Goal: Information Seeking & Learning: Learn about a topic

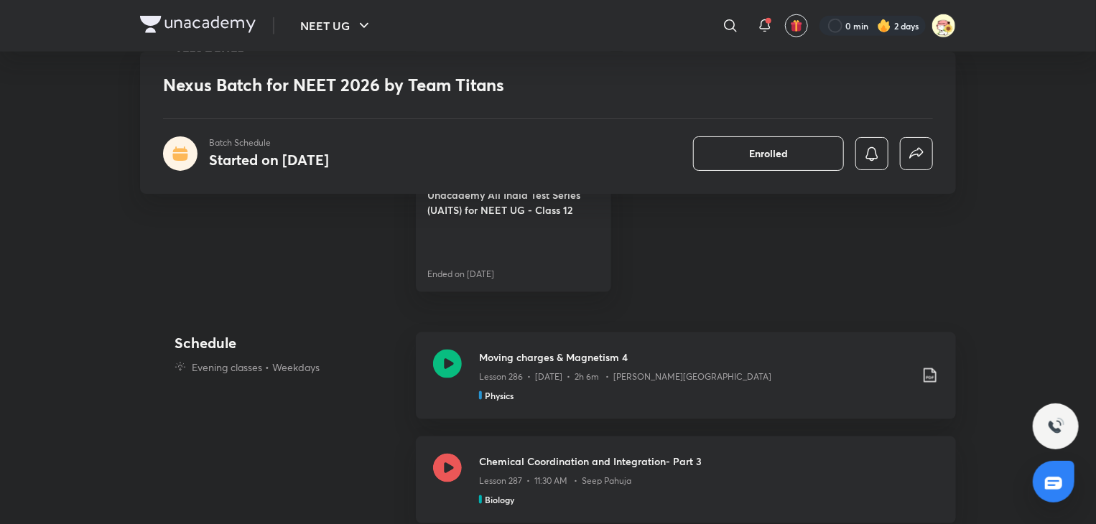
scroll to position [838, 0]
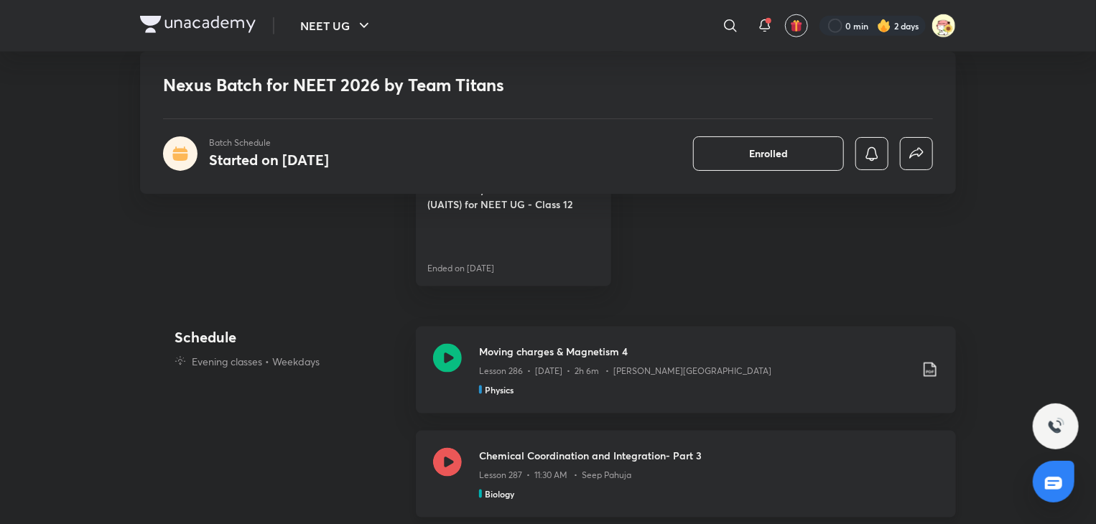
click at [469, 468] on div "Chemical Coordination and Integration- Part 3 Lesson 287 • 11:30 AM • Seep Pahu…" at bounding box center [686, 474] width 540 height 87
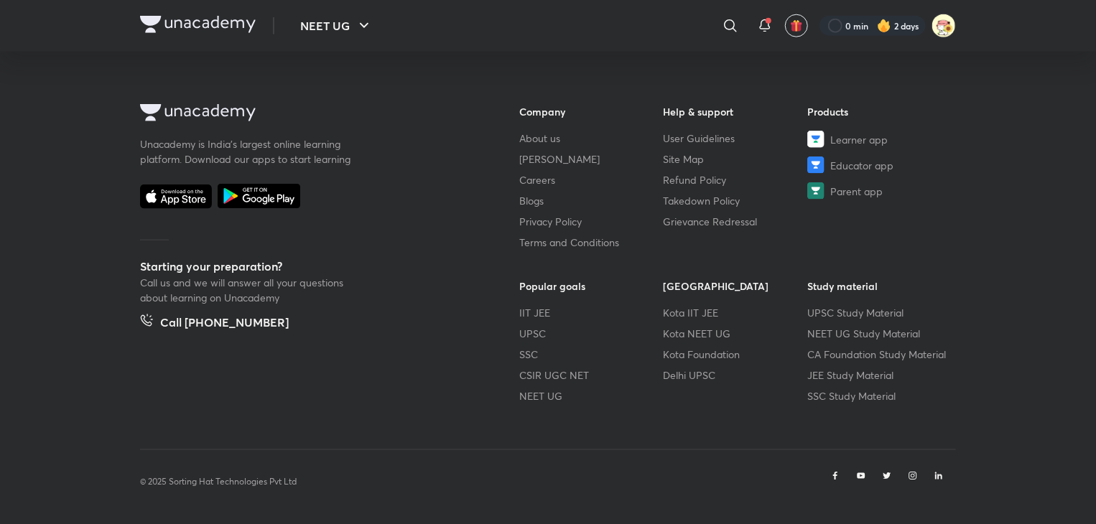
scroll to position [771, 0]
